Goal: Register for event/course

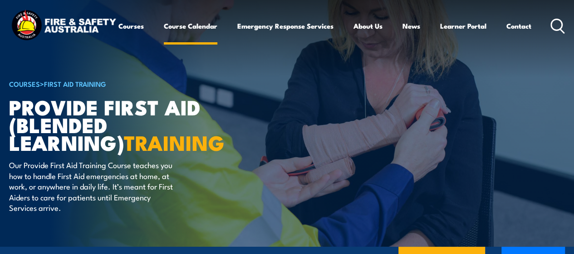
click at [164, 37] on link "Course Calendar" at bounding box center [191, 26] width 54 height 22
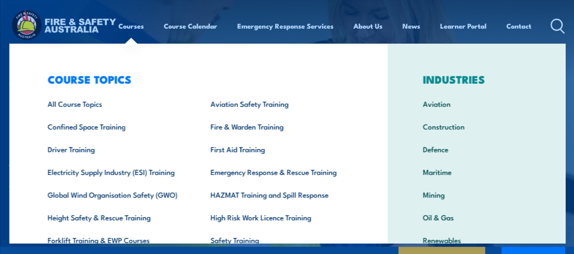
click at [16, 55] on div "COURSE TOPICS All Course Topics Aviation Safety Training Confined Space Trainin…" at bounding box center [198, 187] width 379 height 287
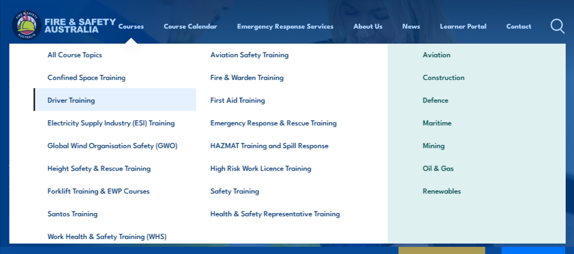
scroll to position [57, 0]
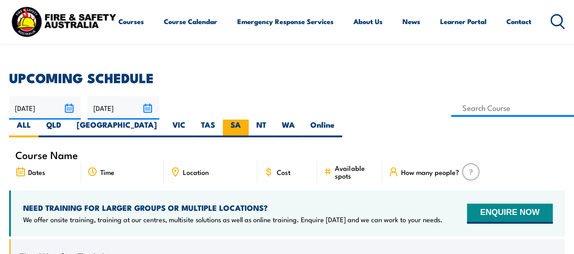
click at [249, 119] on label "SA" at bounding box center [236, 128] width 26 height 18
click at [247, 119] on input "SA" at bounding box center [244, 122] width 6 height 6
radio input "true"
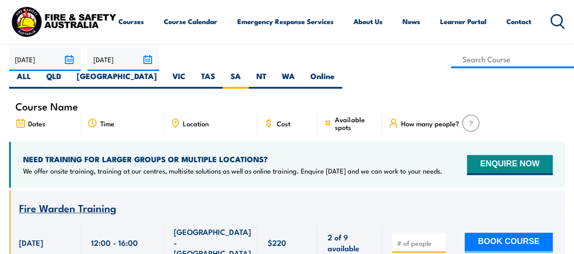
scroll to position [274, 0]
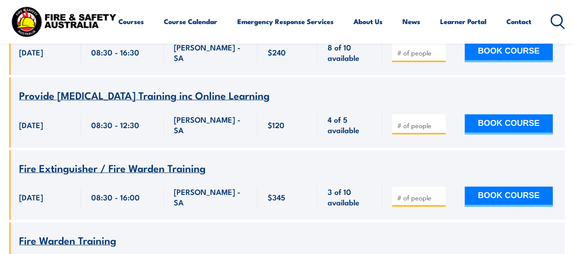
scroll to position [2640, 0]
